Goal: Find contact information: Find contact information

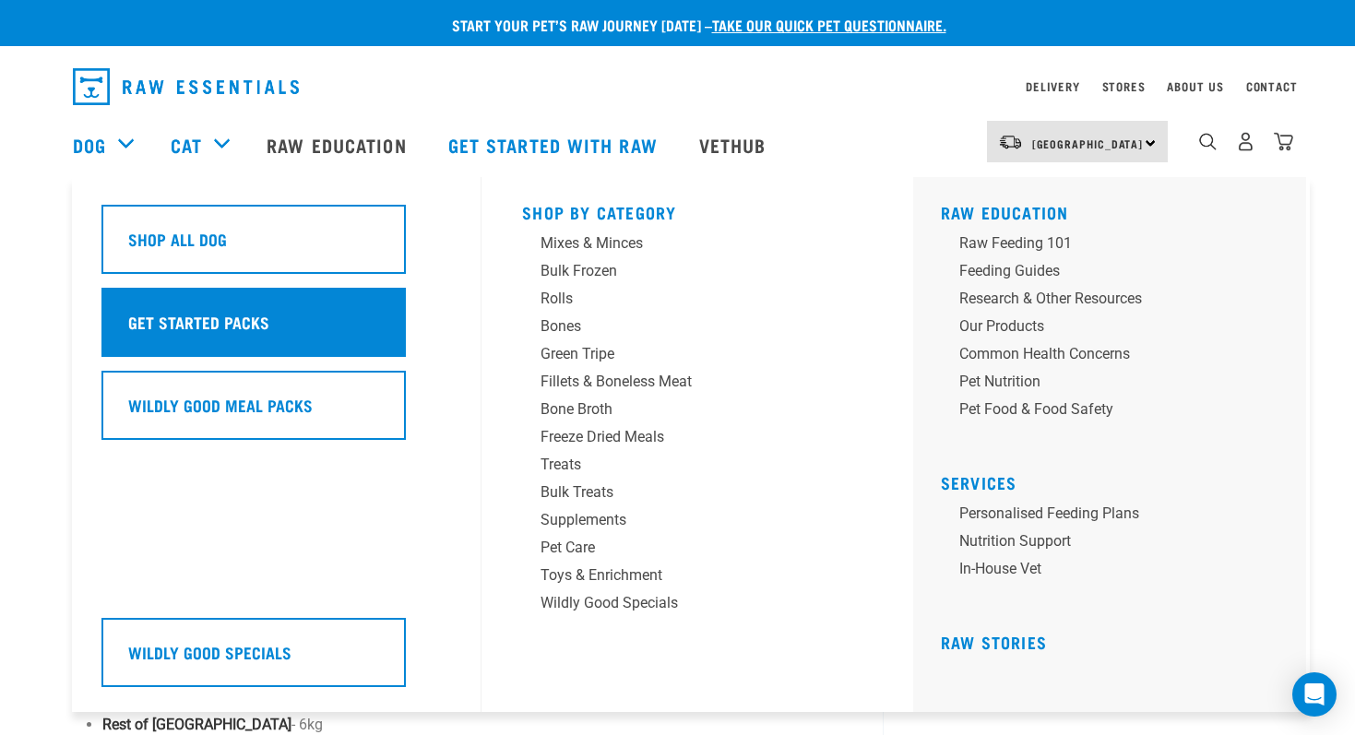
click at [150, 320] on h5 "Get Started Packs" at bounding box center [198, 322] width 141 height 24
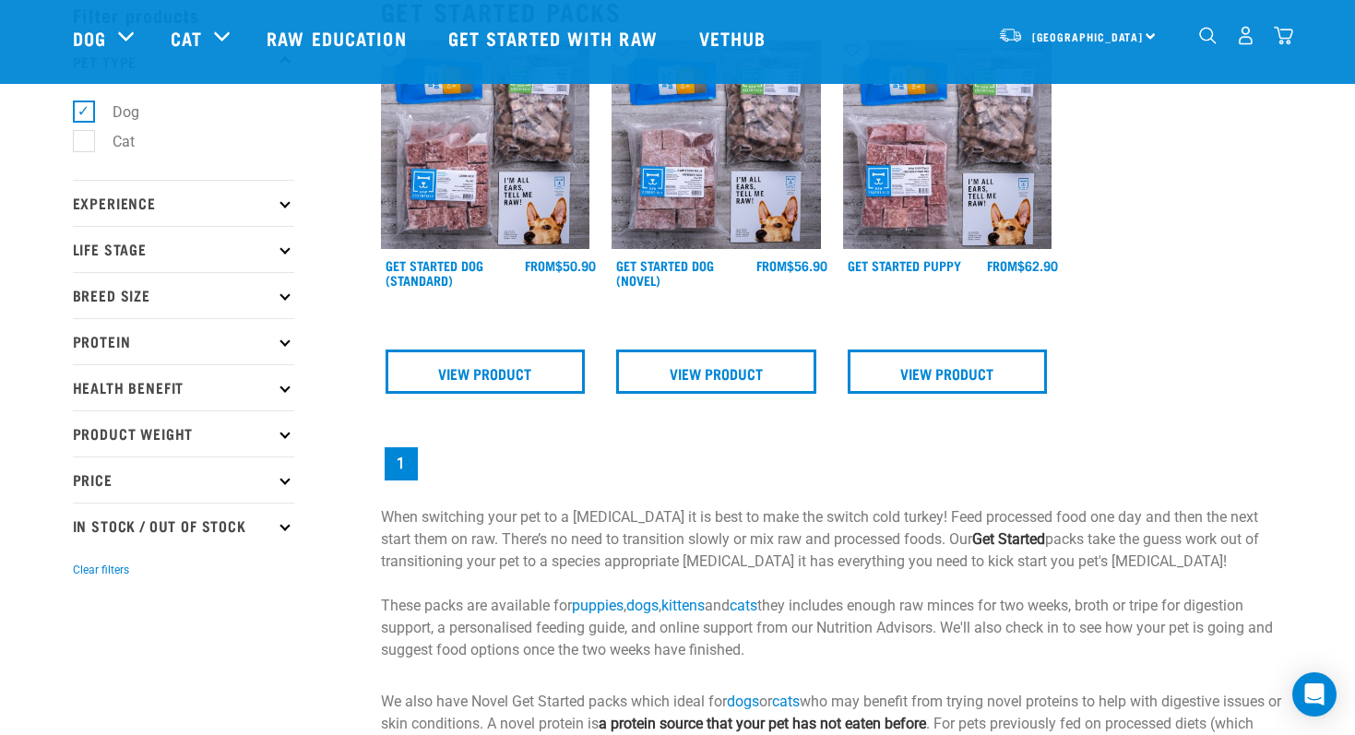
scroll to position [94, 0]
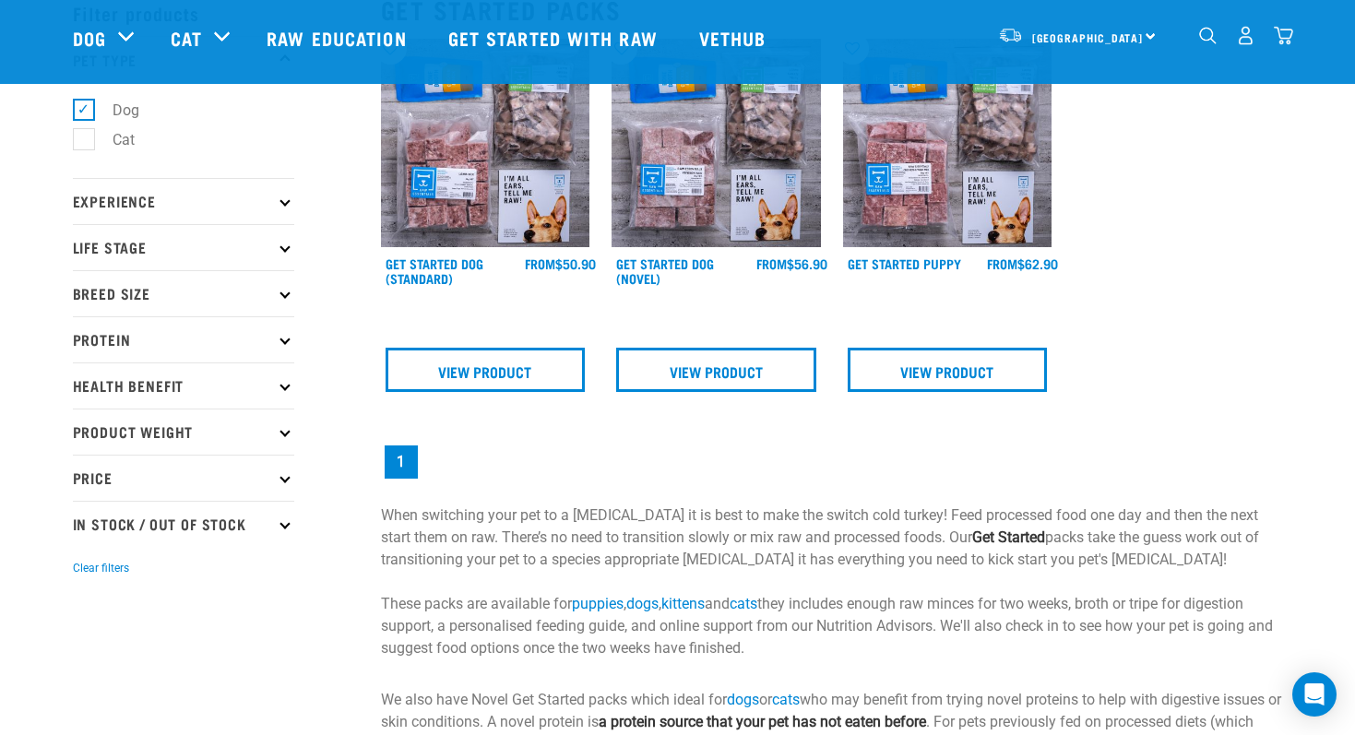
click at [109, 306] on p "Breed Size" at bounding box center [183, 293] width 221 height 46
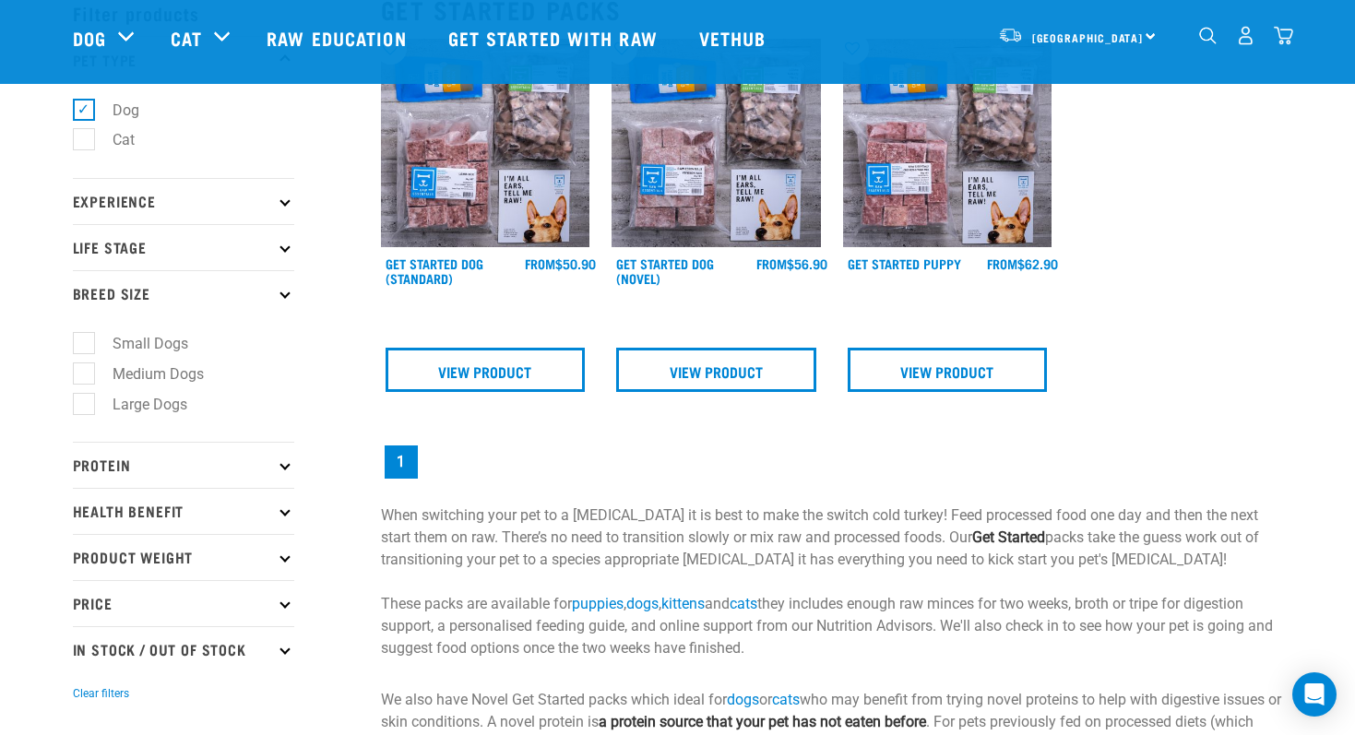
click at [109, 301] on p "Breed Size" at bounding box center [183, 293] width 221 height 46
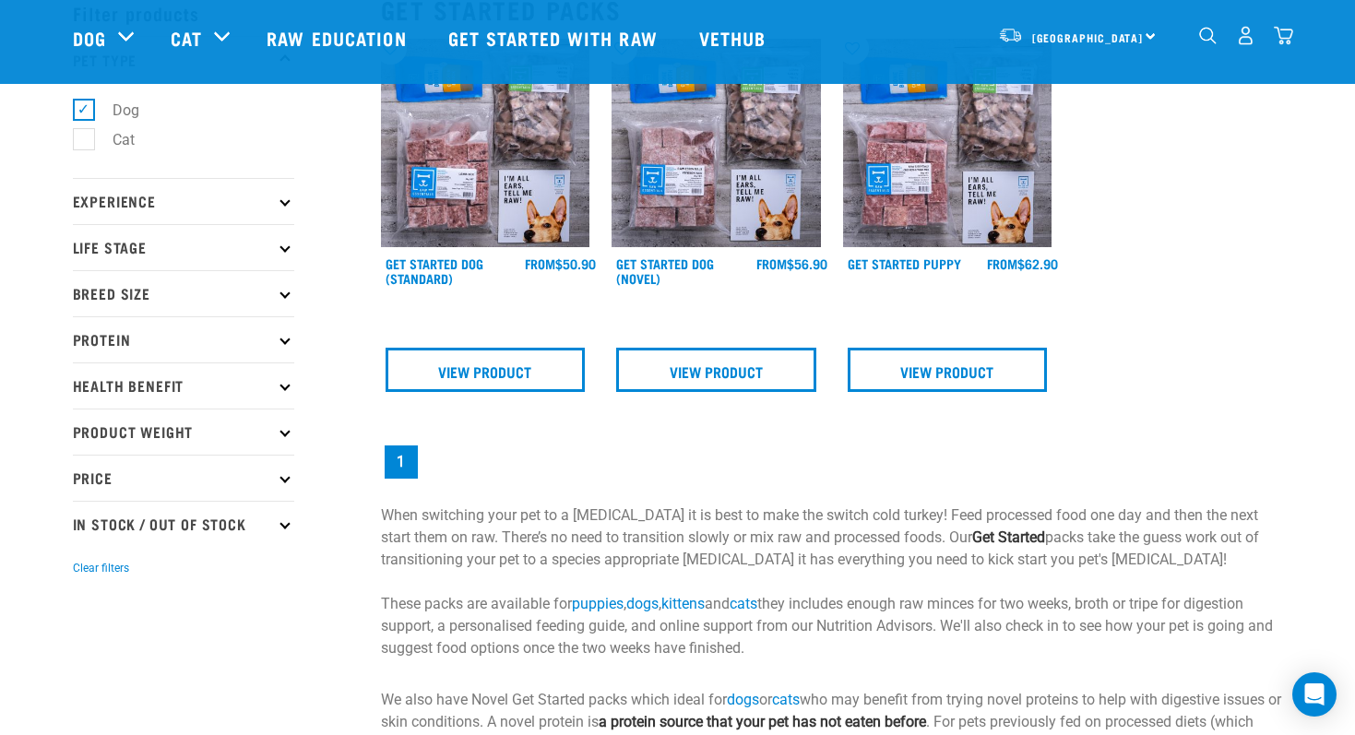
click at [117, 356] on p "Protein" at bounding box center [183, 339] width 221 height 46
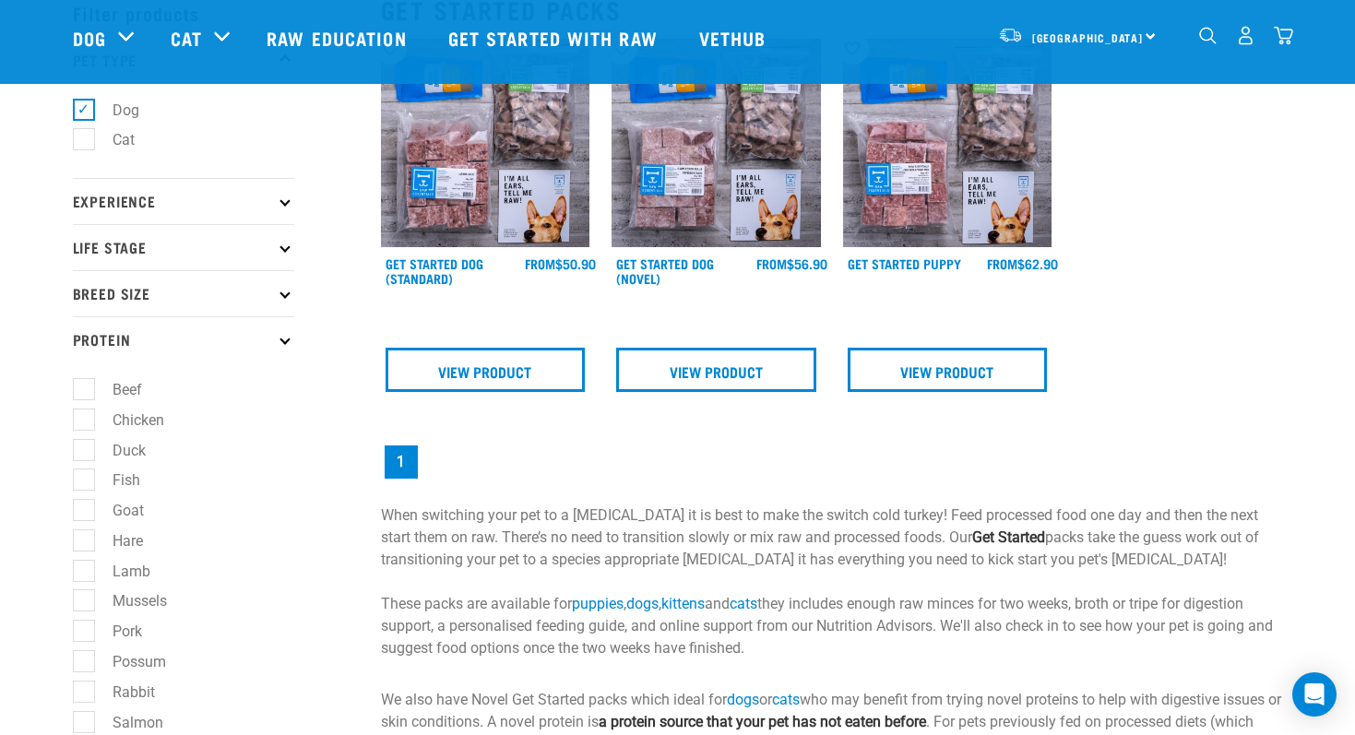
click at [117, 351] on p "Protein" at bounding box center [183, 339] width 221 height 46
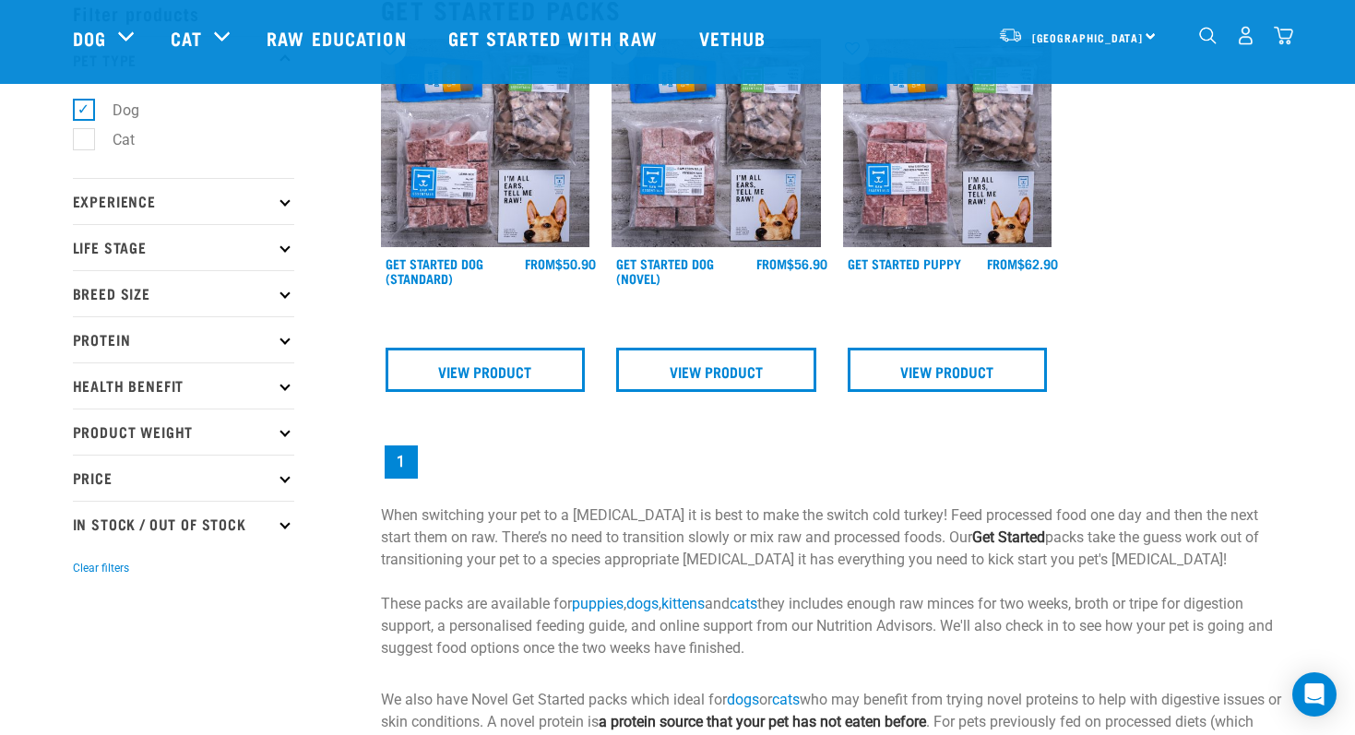
click at [120, 385] on p "Health Benefit" at bounding box center [183, 386] width 221 height 46
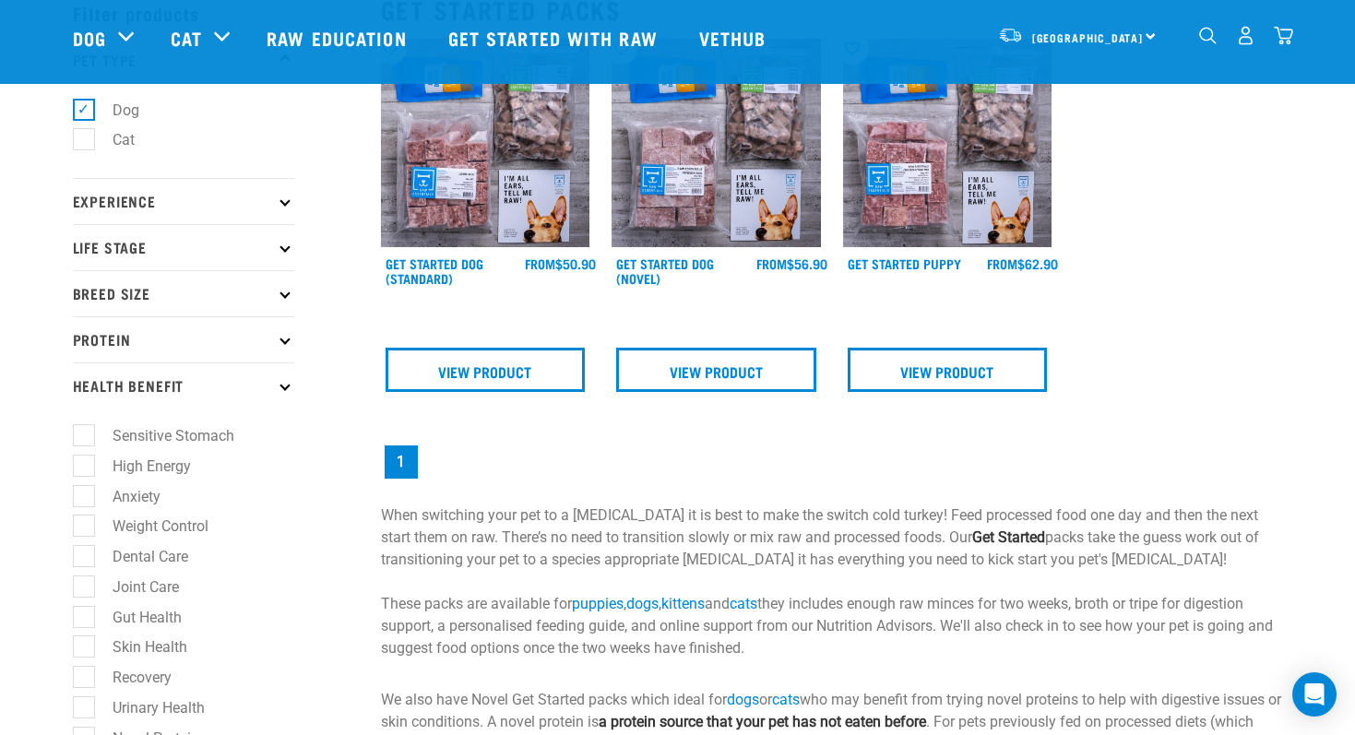
scroll to position [0, 0]
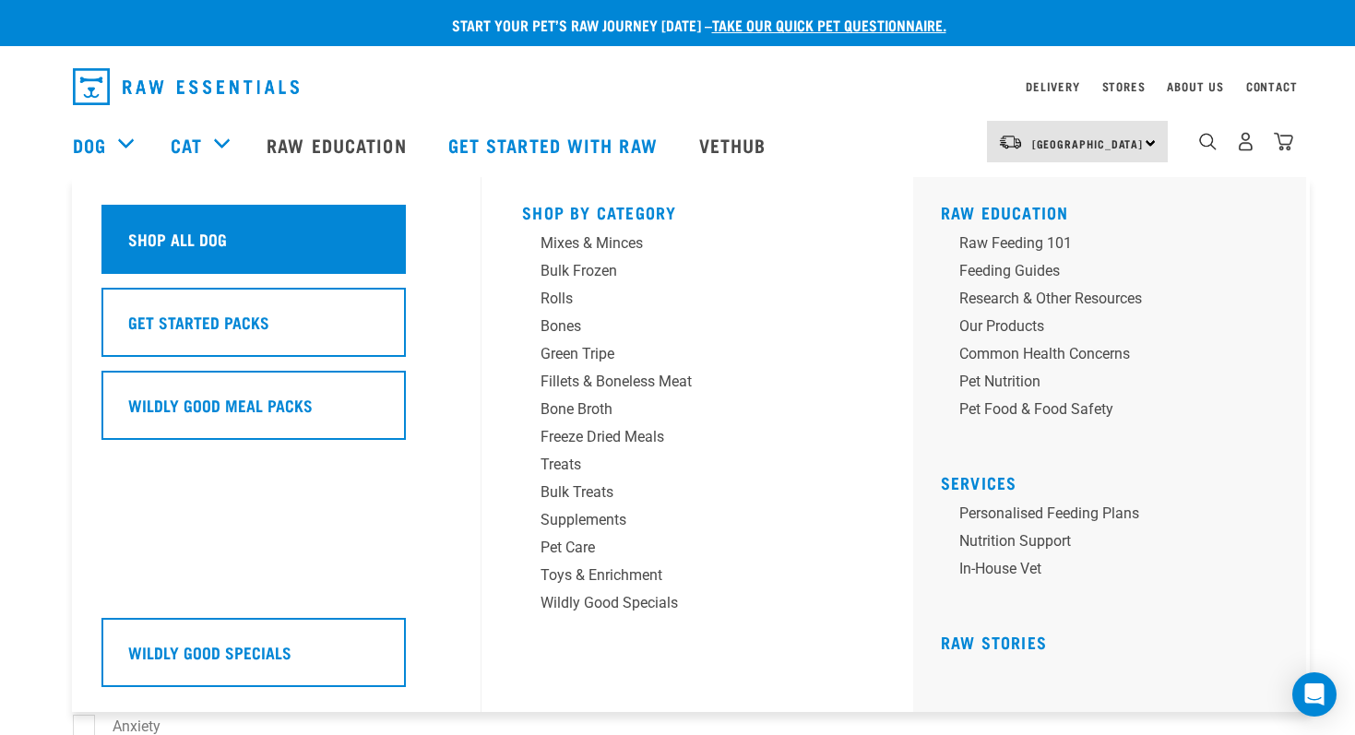
click at [137, 252] on div "Shop All Dog" at bounding box center [253, 239] width 304 height 69
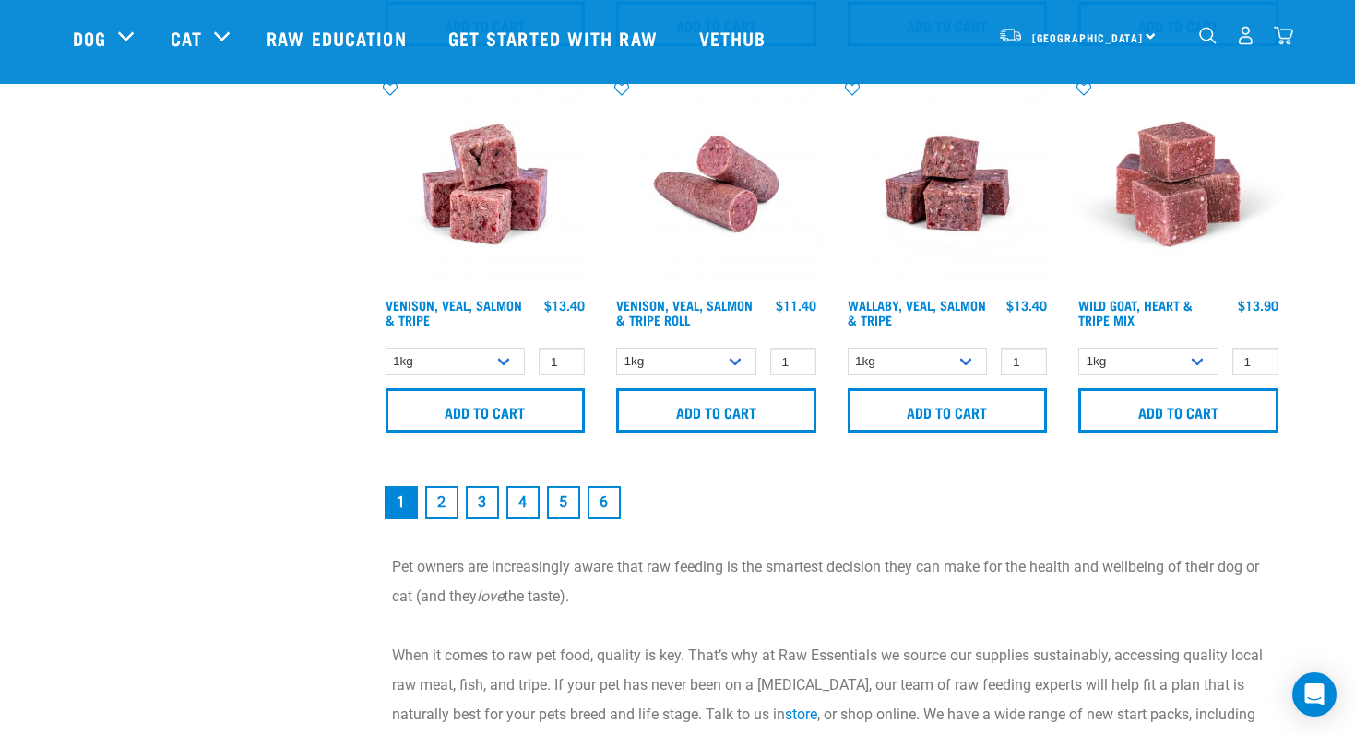
scroll to position [2770, 0]
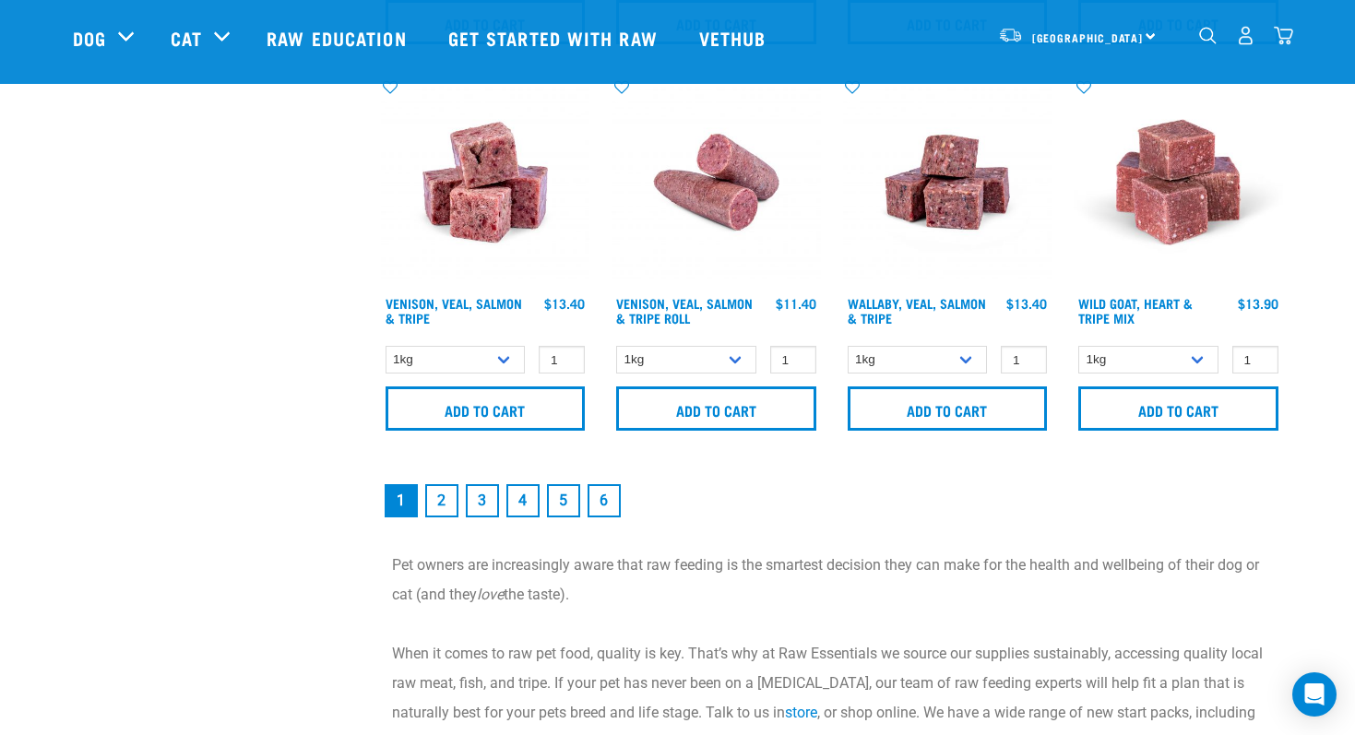
click at [442, 500] on link "2" at bounding box center [441, 500] width 33 height 33
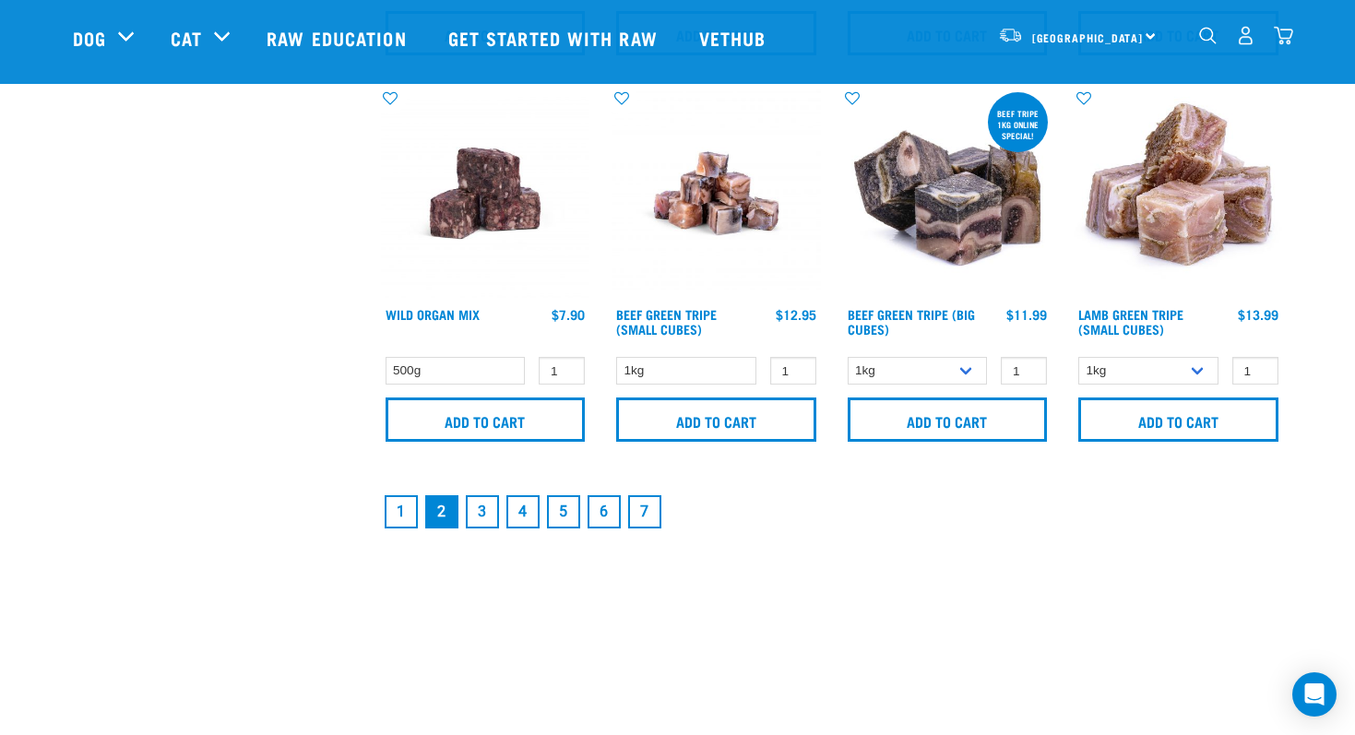
scroll to position [2762, 0]
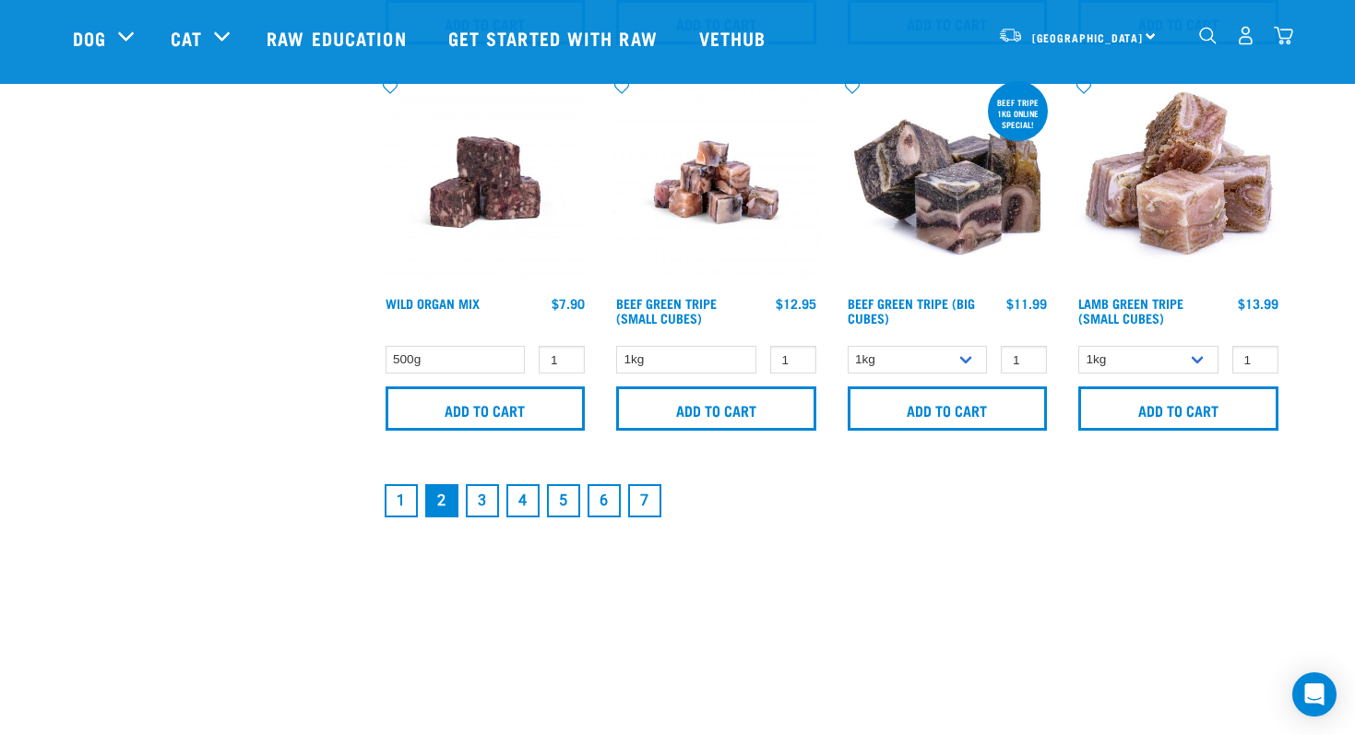
click at [482, 495] on link "3" at bounding box center [482, 500] width 33 height 33
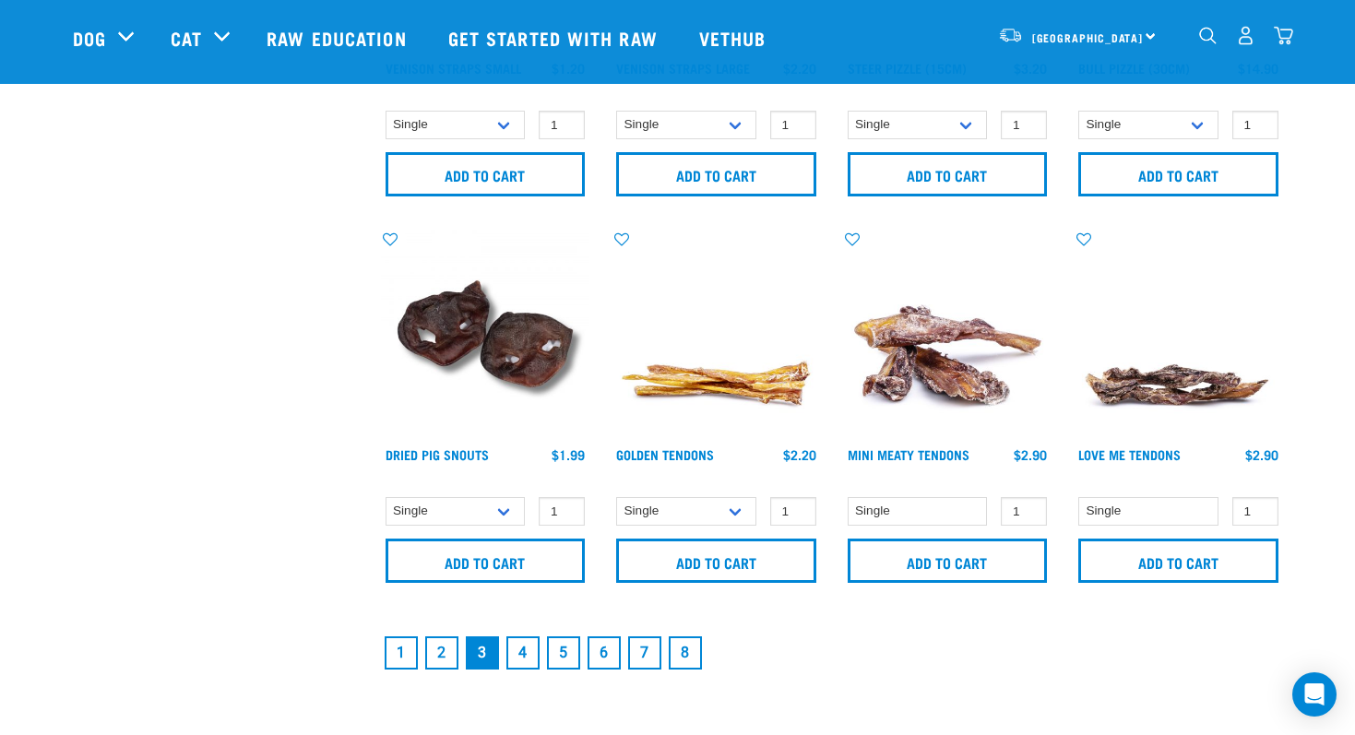
scroll to position [2661, 0]
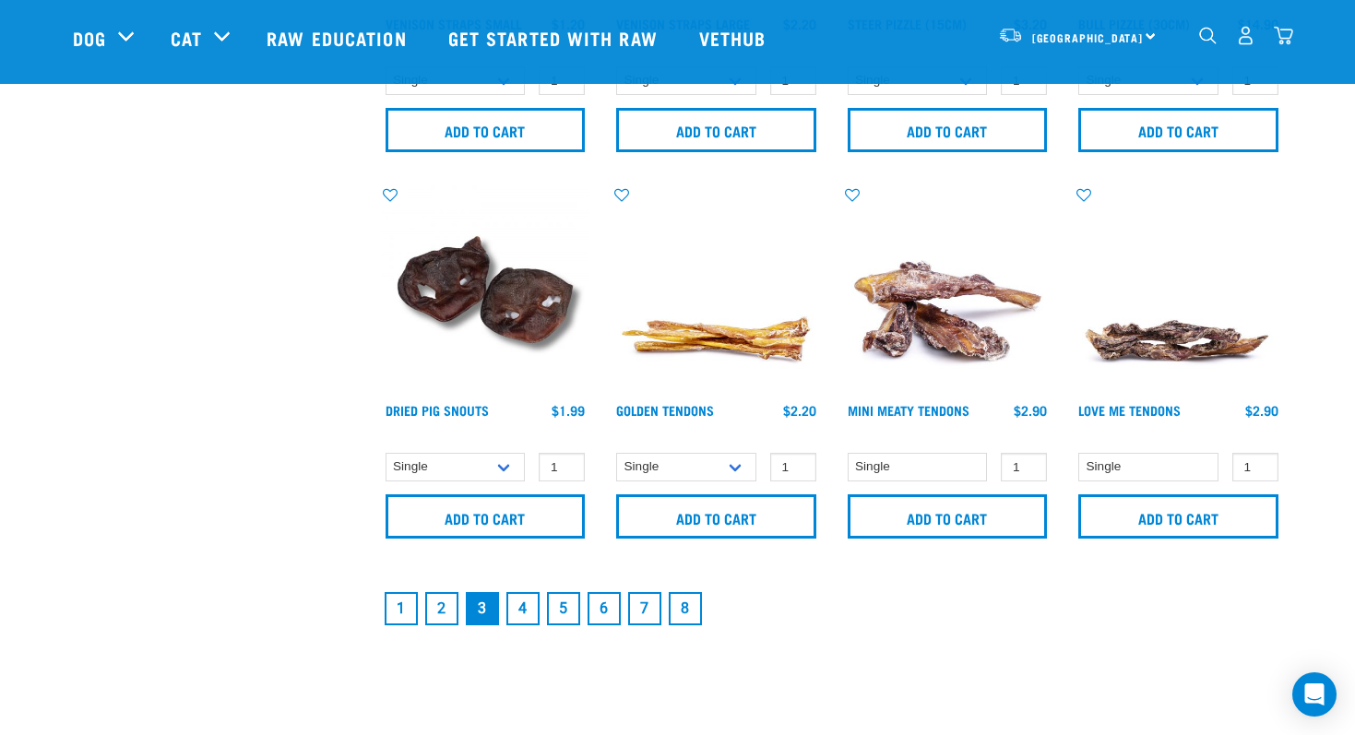
click at [513, 604] on link "4" at bounding box center [523, 608] width 33 height 33
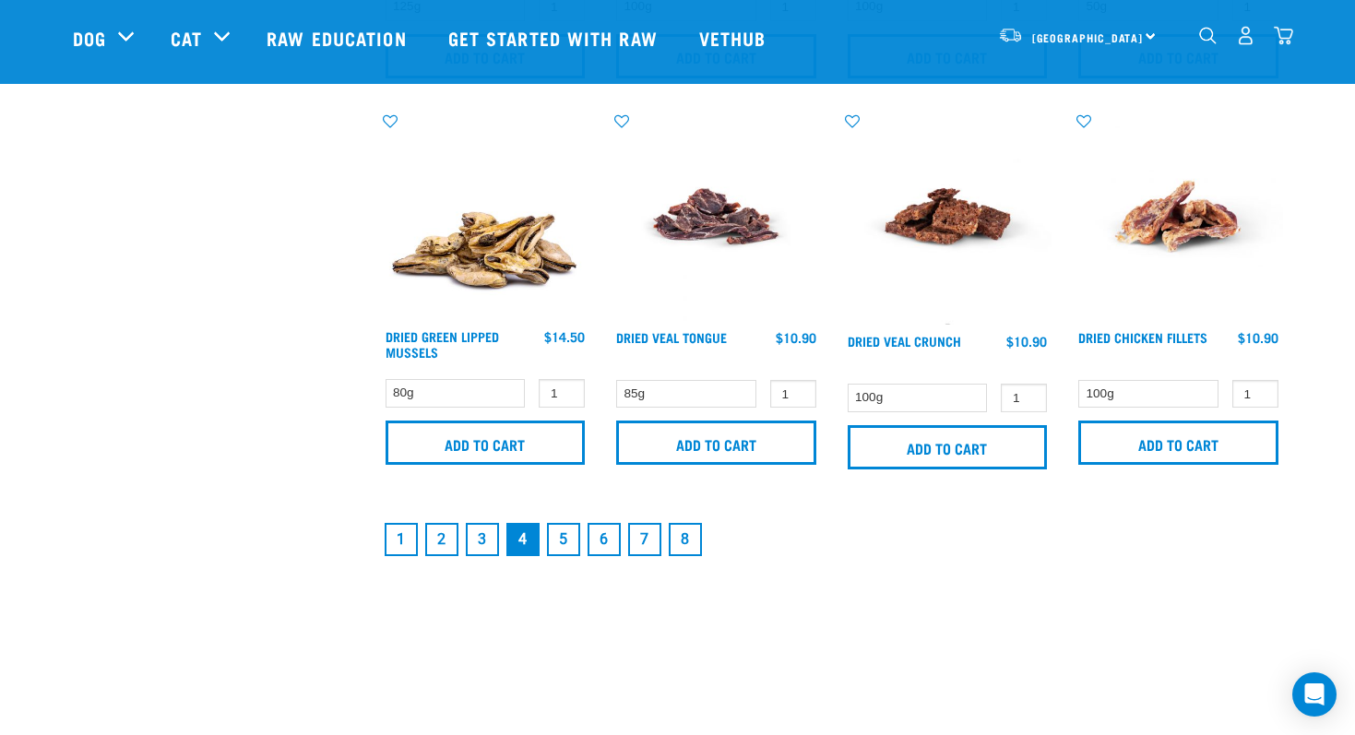
scroll to position [2730, 0]
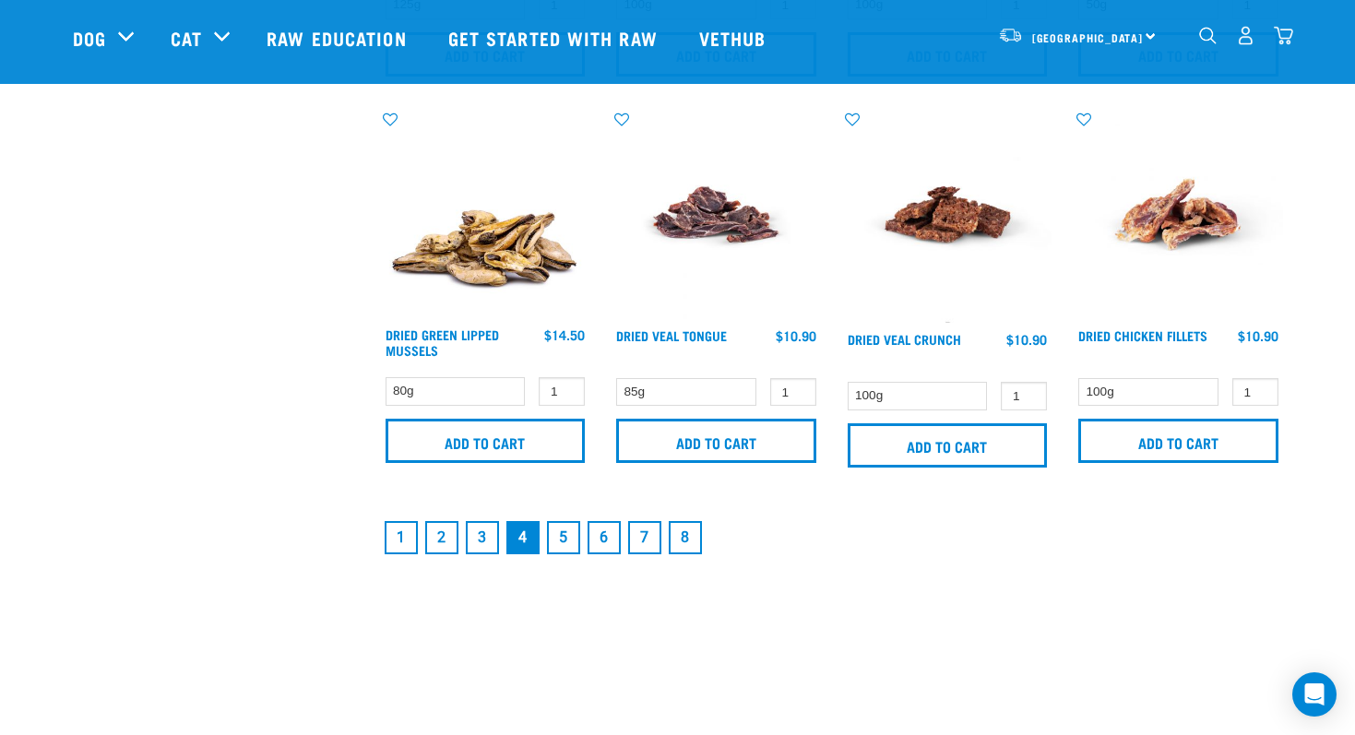
click at [565, 536] on link "5" at bounding box center [563, 537] width 33 height 33
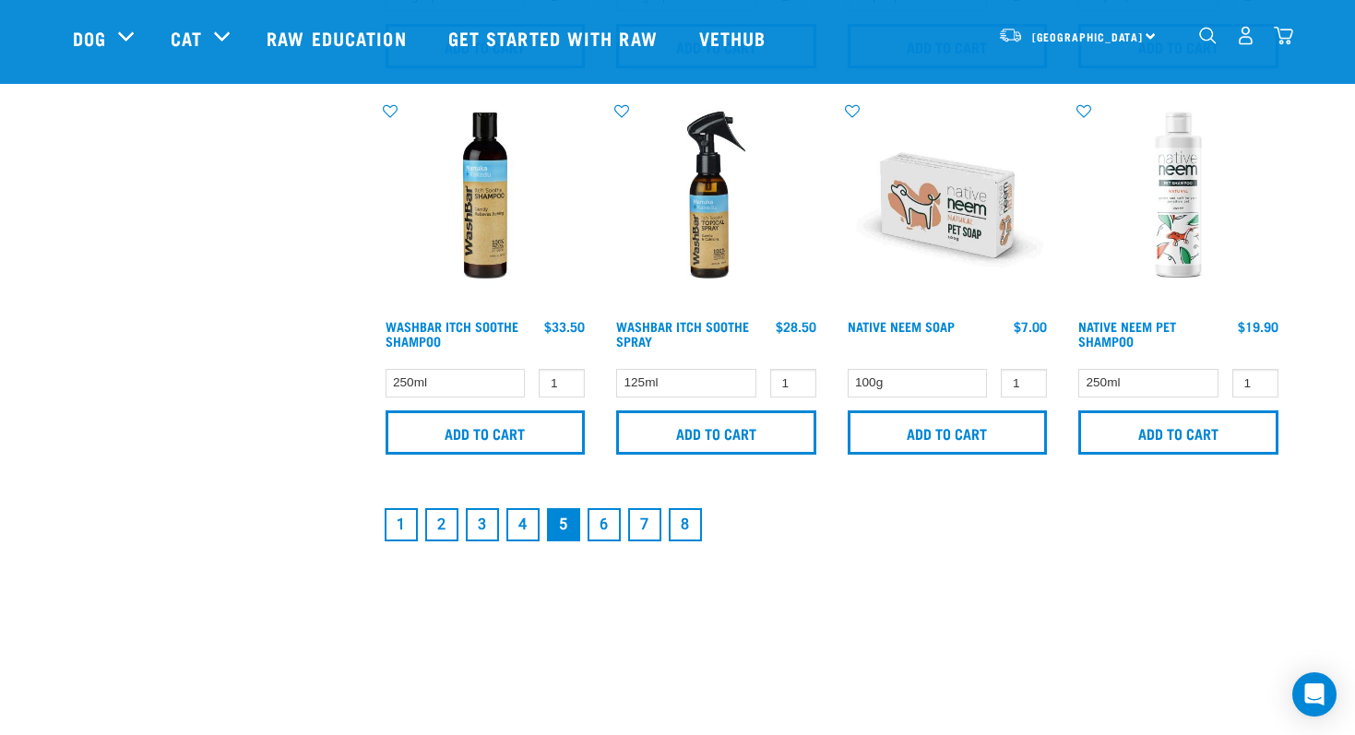
scroll to position [2772, 0]
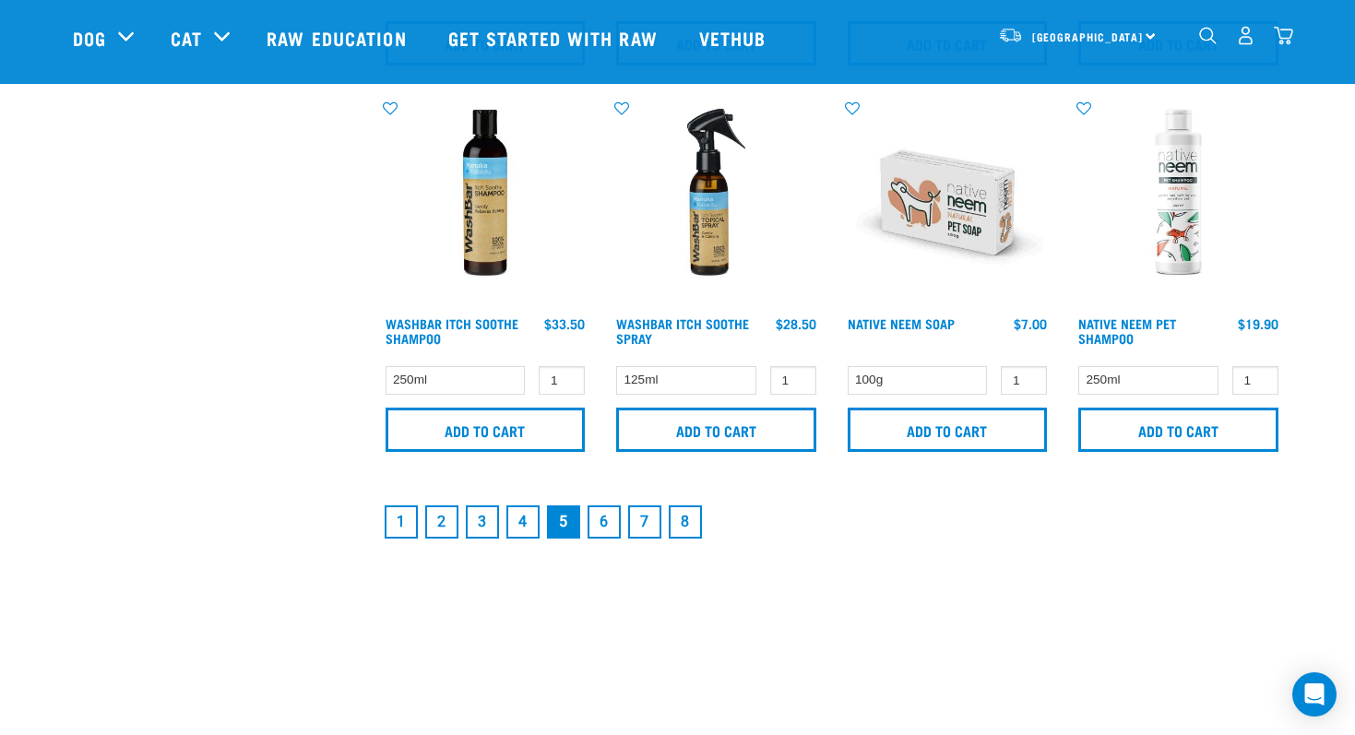
click at [605, 524] on link "6" at bounding box center [604, 522] width 33 height 33
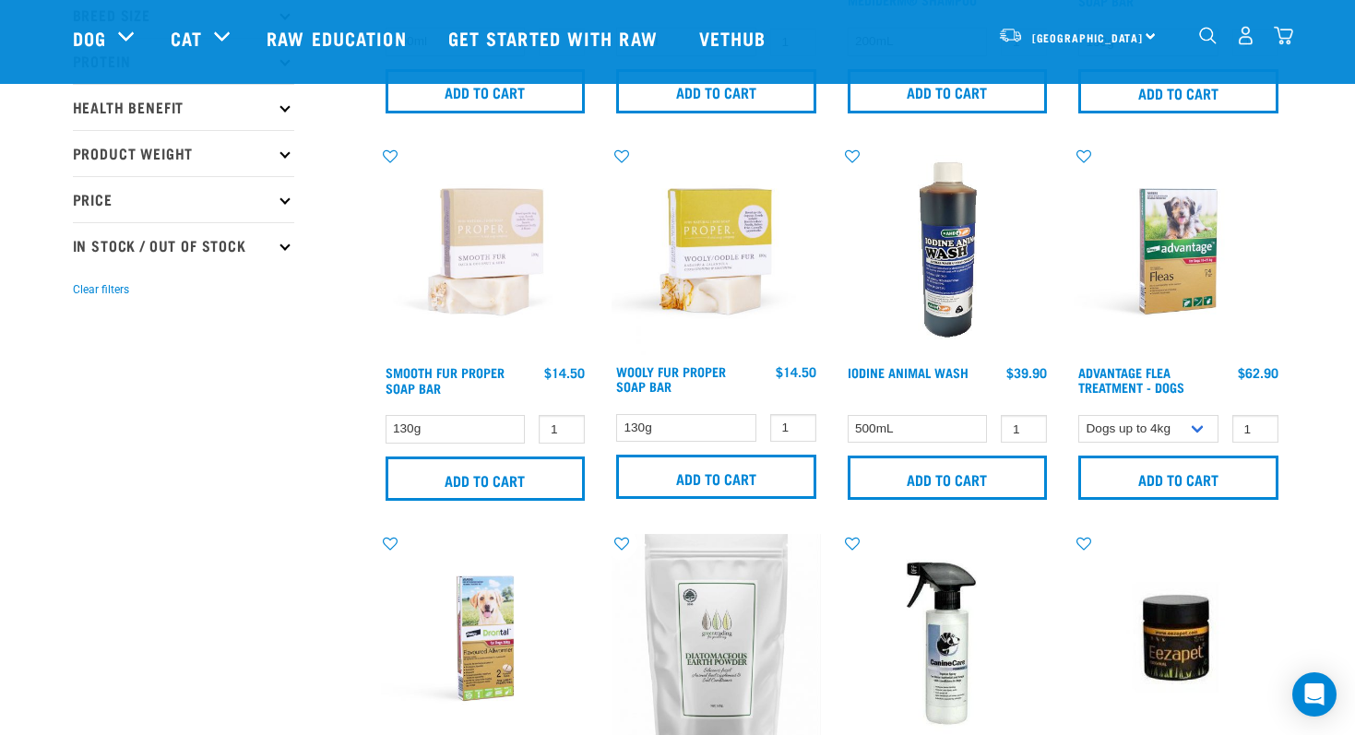
scroll to position [371, 0]
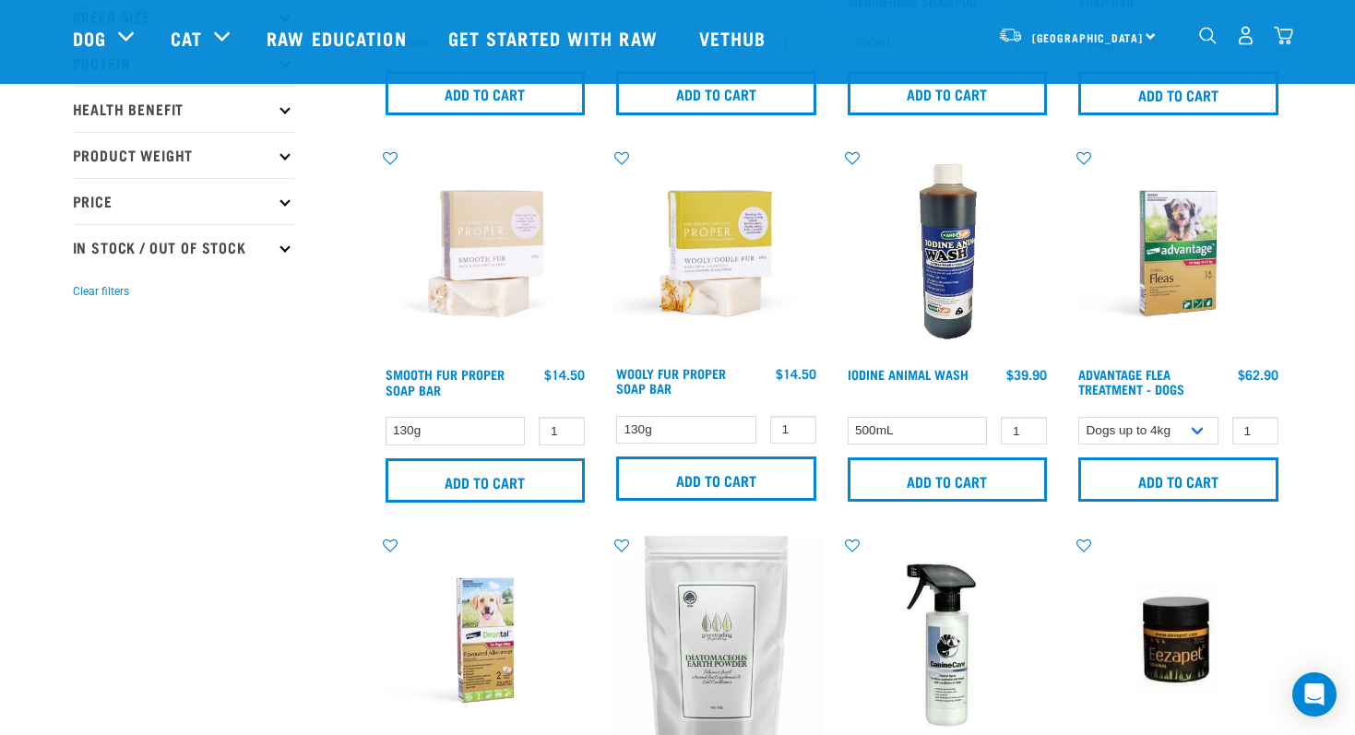
click at [1284, 33] on img "dropdown navigation" at bounding box center [1283, 35] width 19 height 19
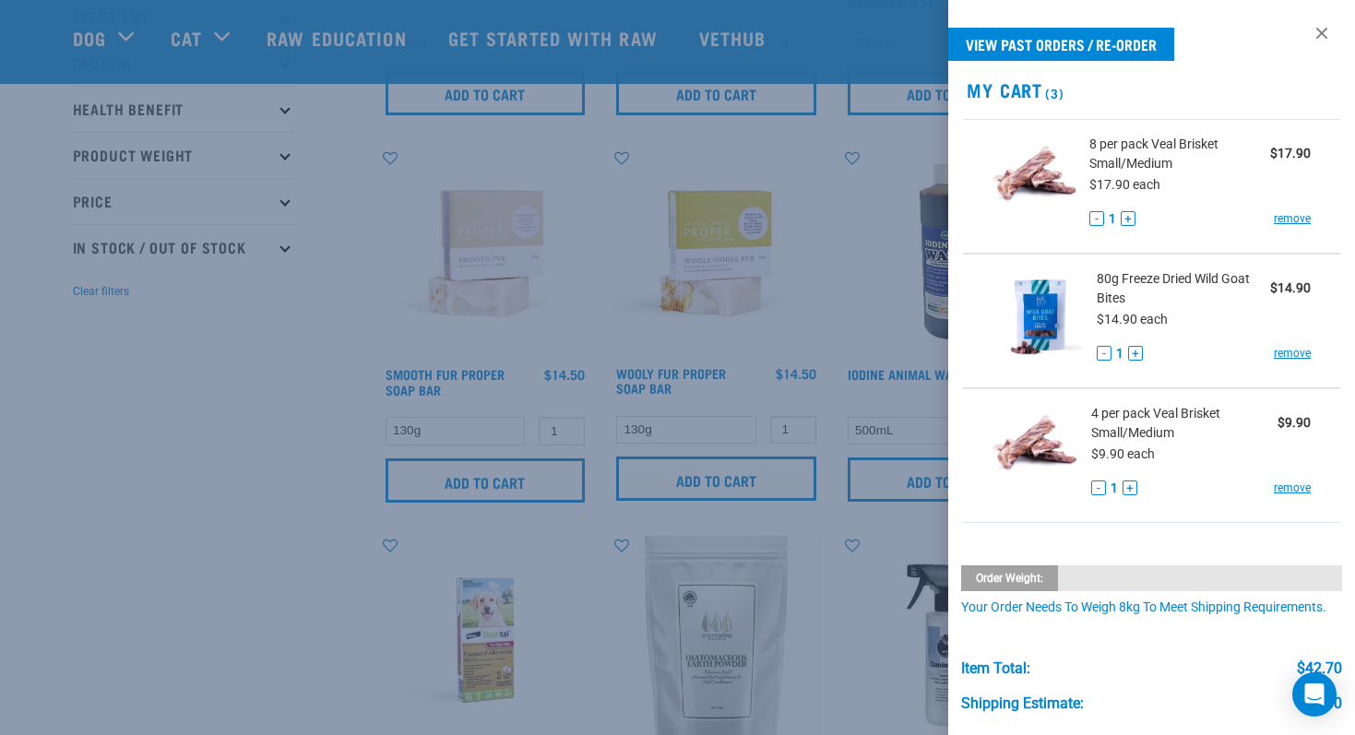
click at [255, 486] on div at bounding box center [677, 367] width 1355 height 735
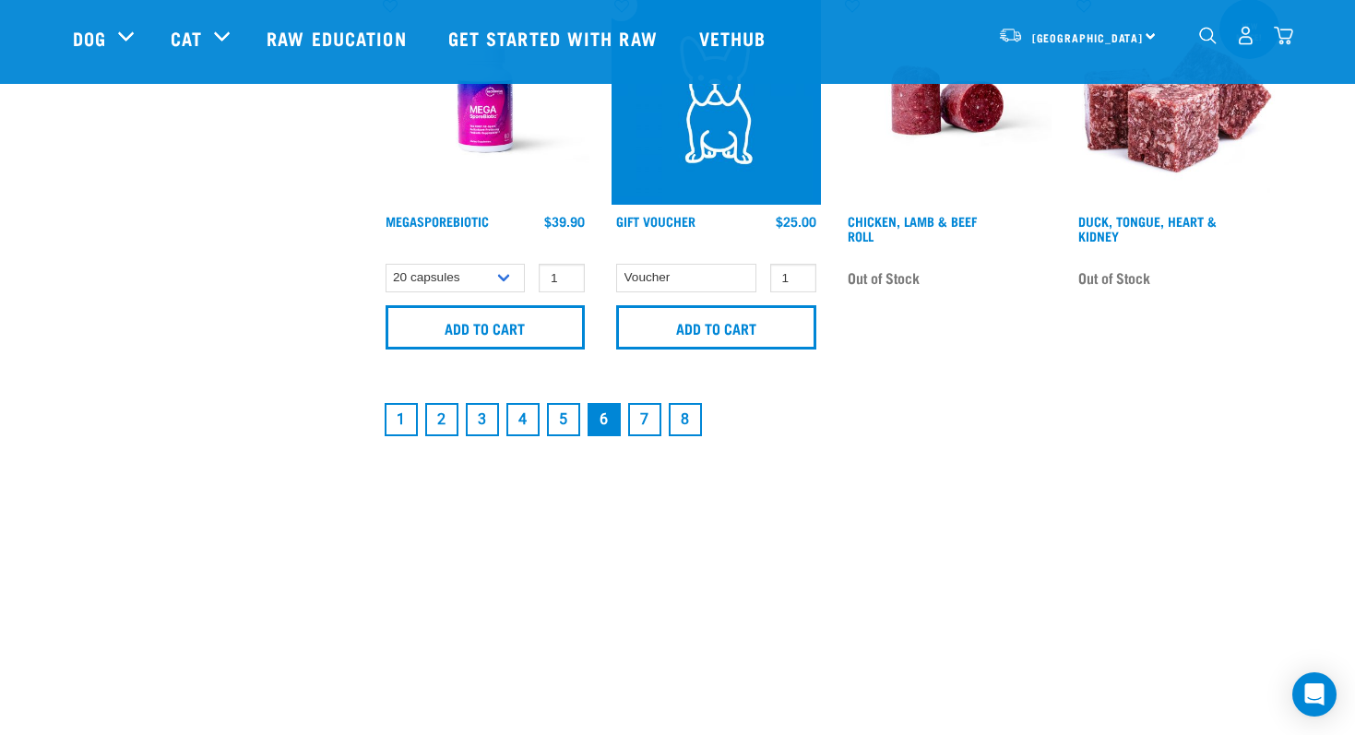
scroll to position [2902, 0]
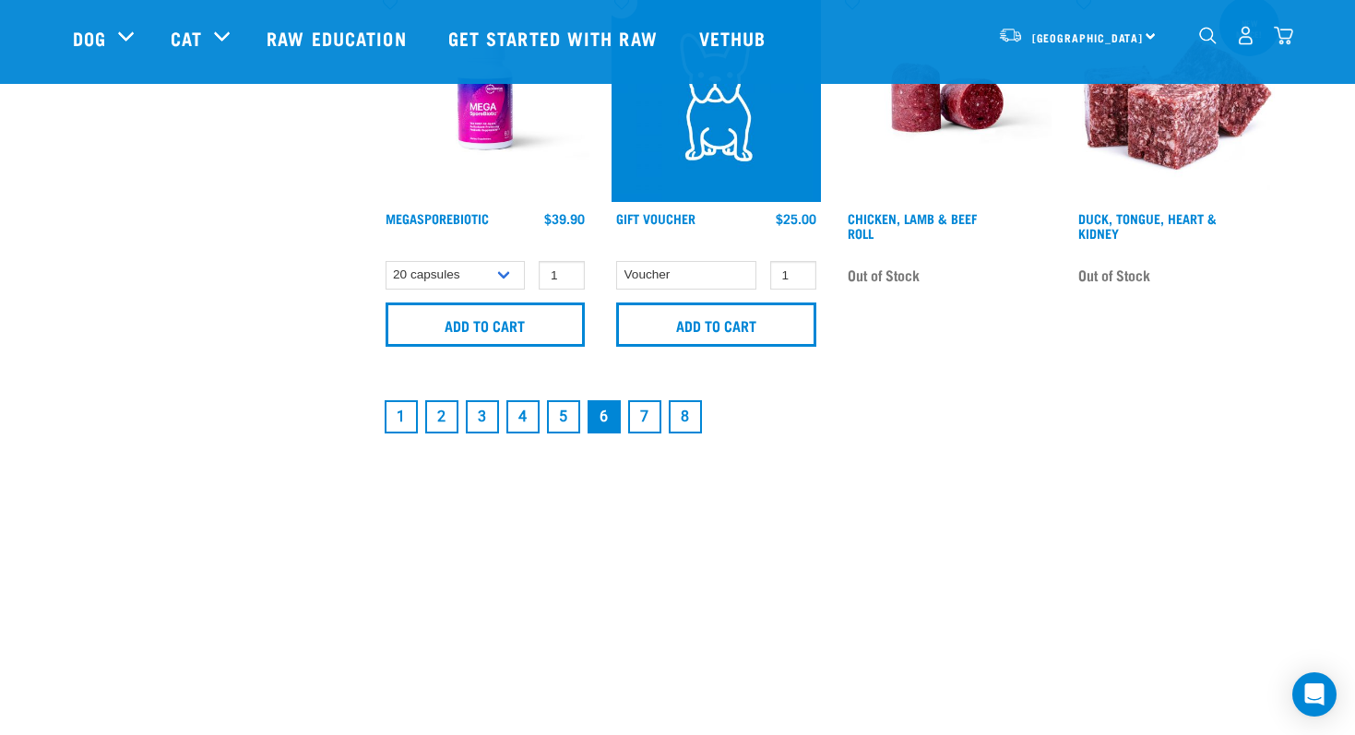
click at [650, 416] on link "7" at bounding box center [644, 416] width 33 height 33
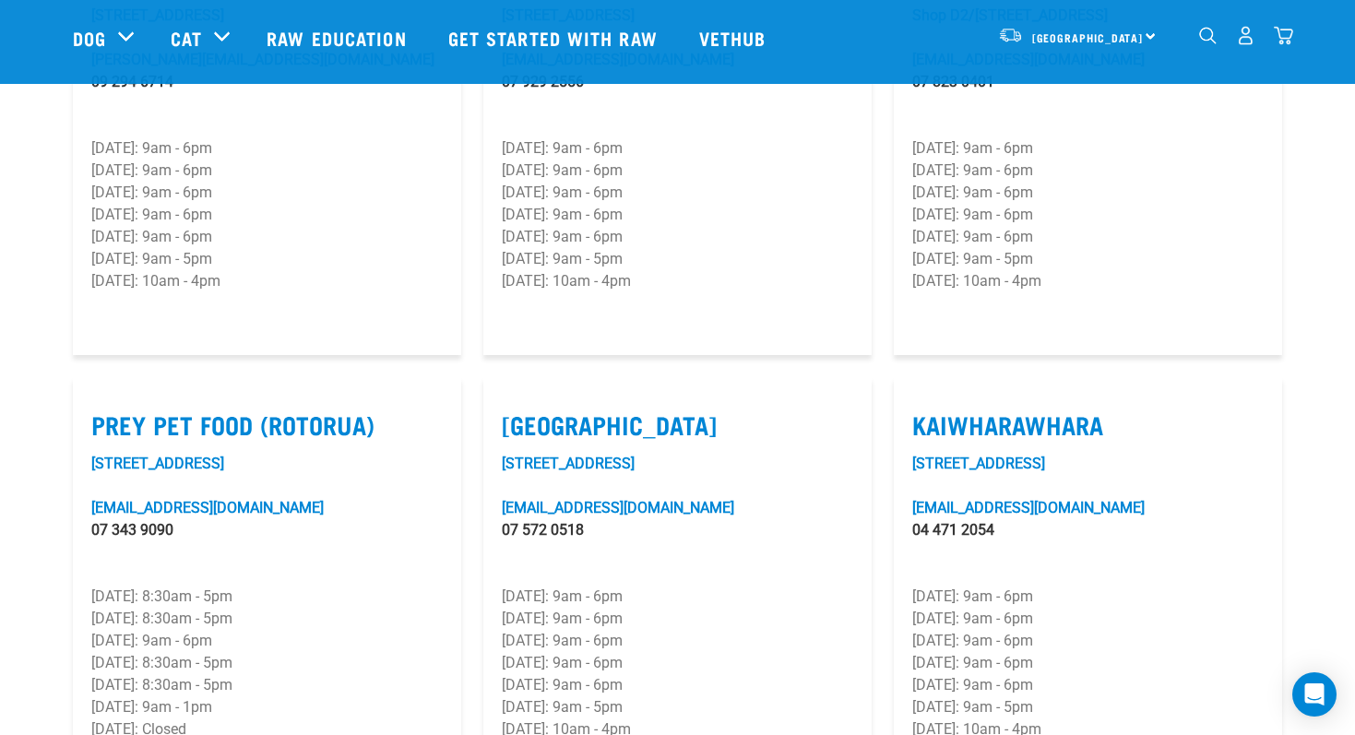
scroll to position [2160, 0]
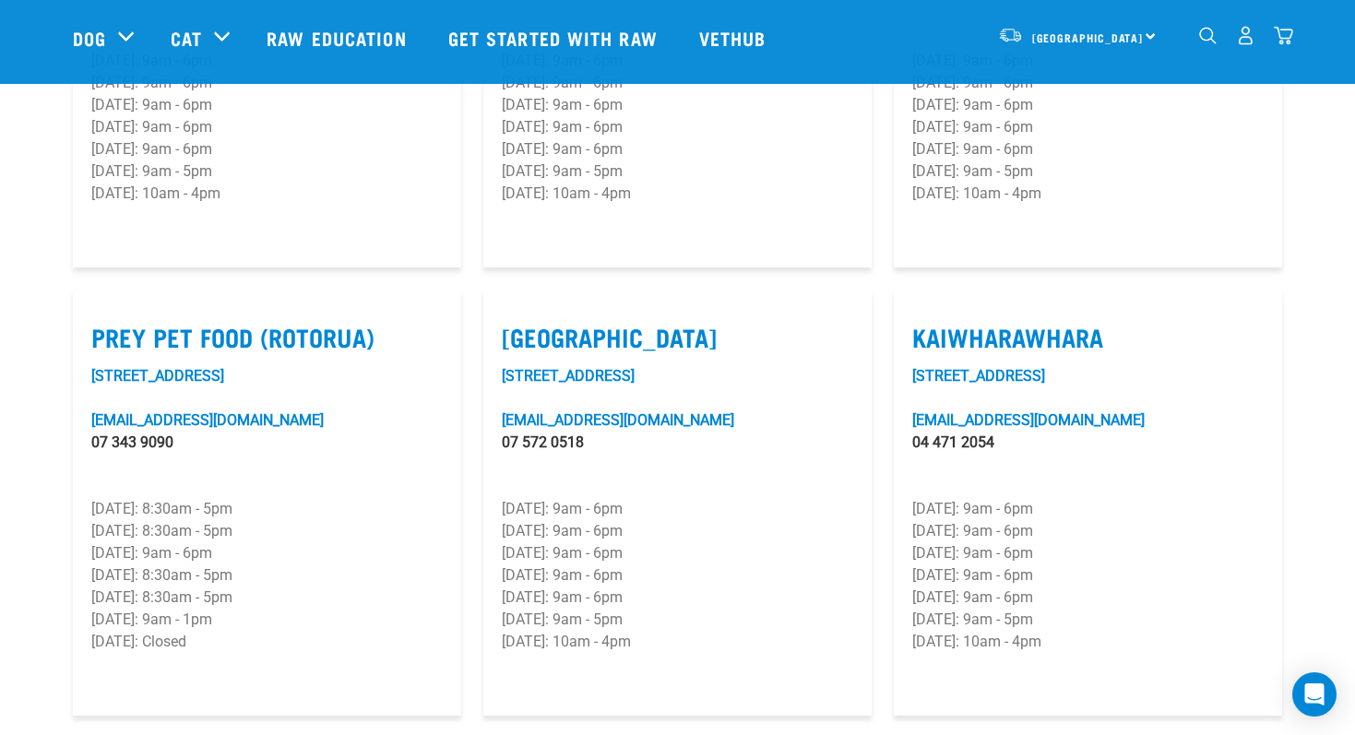
drag, startPoint x: 513, startPoint y: 563, endPoint x: 657, endPoint y: 567, distance: 144.0
click at [657, 609] on p "Saturday: 9am - 5pm" at bounding box center [678, 620] width 352 height 22
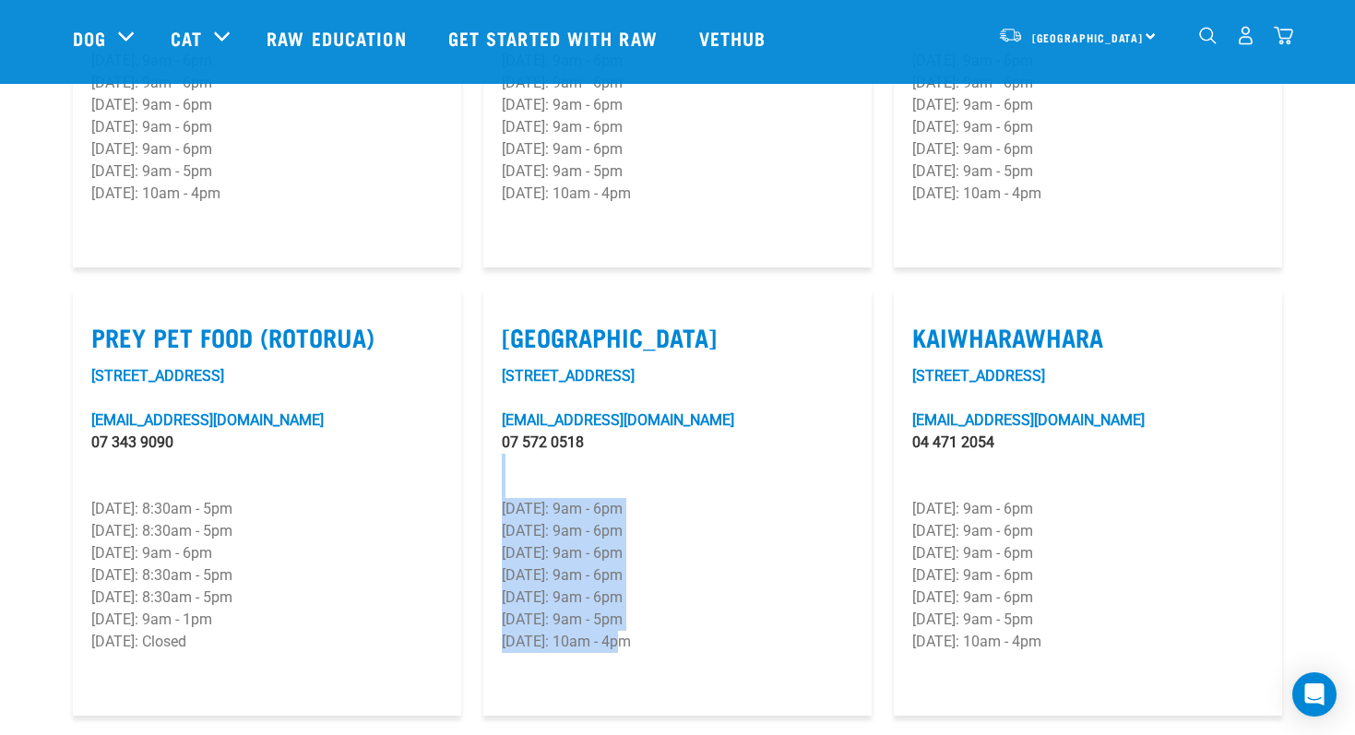
drag, startPoint x: 626, startPoint y: 590, endPoint x: 511, endPoint y: 440, distance: 188.8
click at [512, 442] on div "525 Maunganui Road mount@rawessentials.co.nz 07 572 0518 Monday: 9am - 6pm Tues…" at bounding box center [678, 531] width 352 height 332
click at [511, 440] on div "525 Maunganui Road mount@rawessentials.co.nz 07 572 0518 Monday: 9am - 6pm Tues…" at bounding box center [678, 531] width 352 height 332
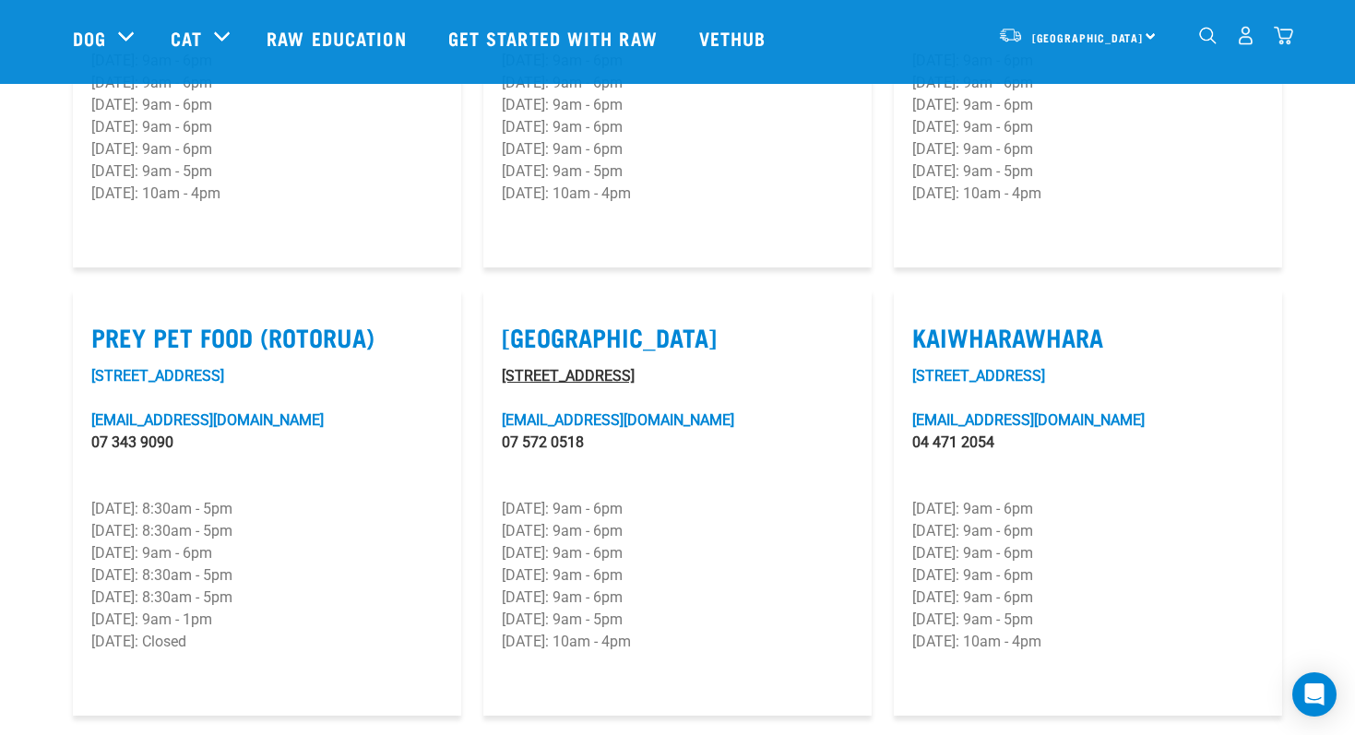
click at [518, 367] on link "525 Maunganui Road" at bounding box center [568, 376] width 133 height 18
